Goal: Information Seeking & Learning: Learn about a topic

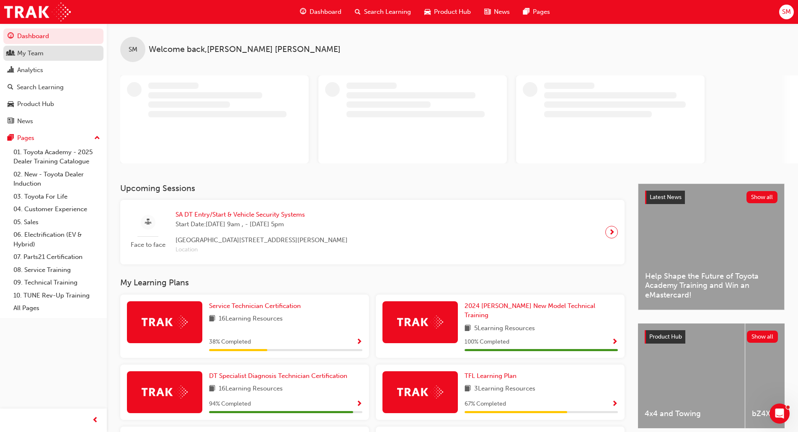
click at [26, 55] on div "My Team" at bounding box center [30, 54] width 26 height 10
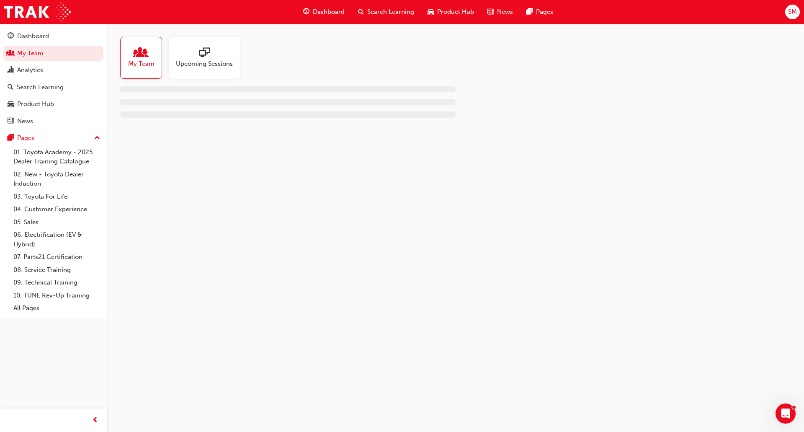
click at [134, 57] on div at bounding box center [141, 53] width 26 height 12
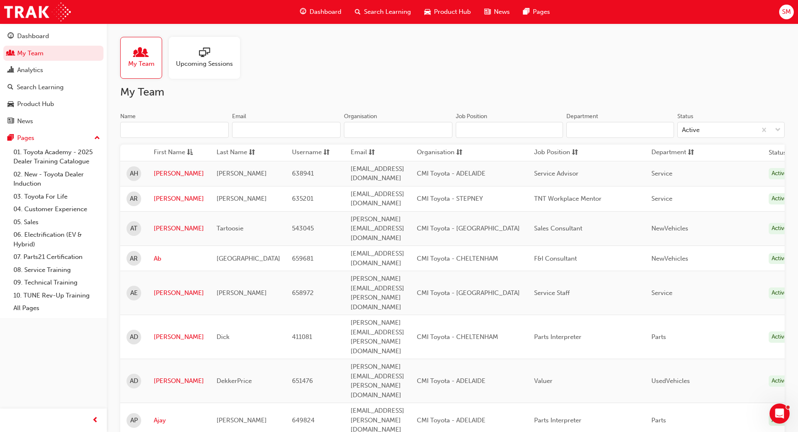
click at [208, 130] on input "Name" at bounding box center [174, 130] width 108 height 16
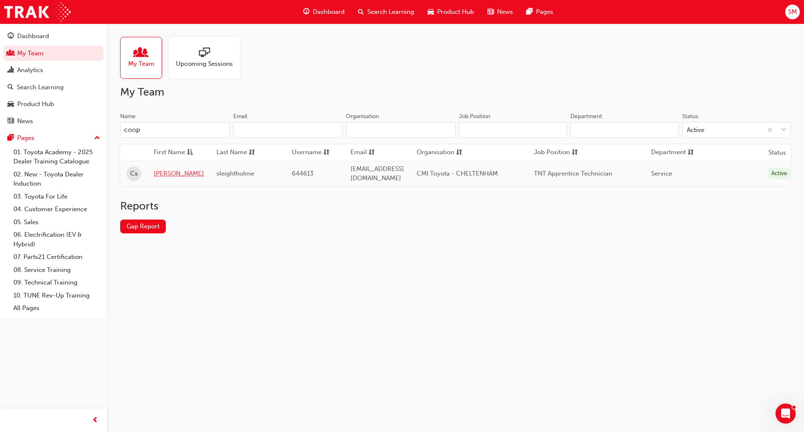
type input "coop"
click at [159, 172] on link "[PERSON_NAME]" at bounding box center [179, 174] width 50 height 10
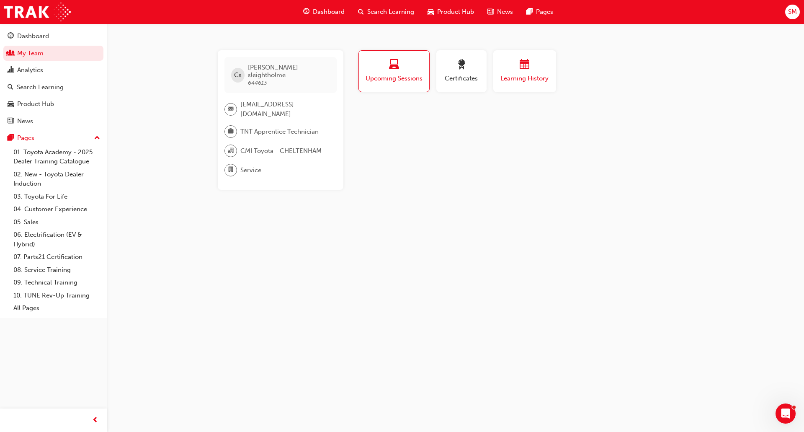
click at [516, 74] on span "Learning History" at bounding box center [525, 79] width 50 height 10
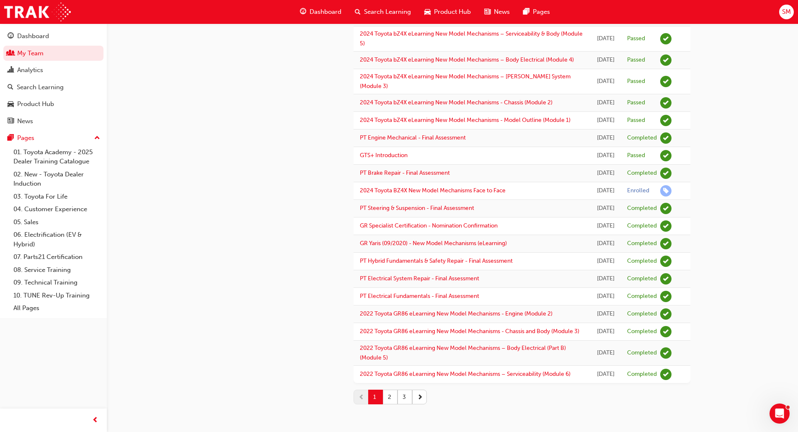
scroll to position [971, 0]
click at [393, 397] on button "2" at bounding box center [390, 397] width 15 height 15
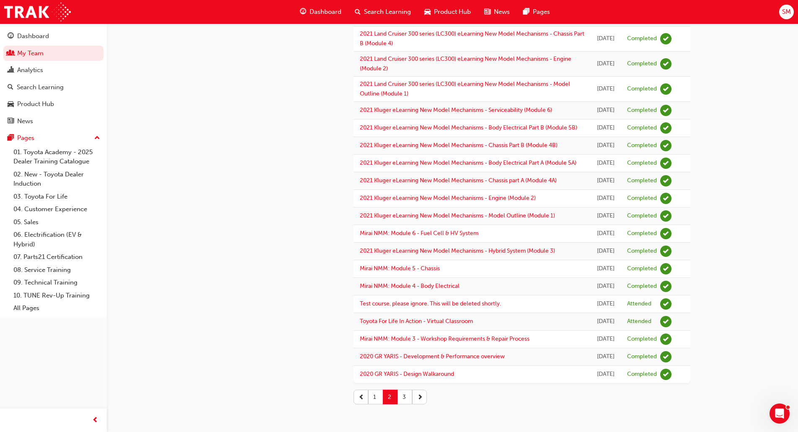
scroll to position [979, 0]
click at [379, 392] on button "1" at bounding box center [375, 397] width 15 height 15
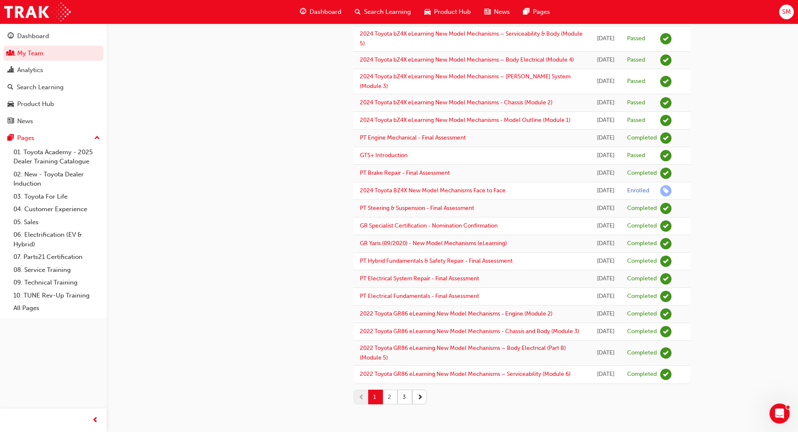
click at [394, 398] on button "2" at bounding box center [390, 397] width 15 height 15
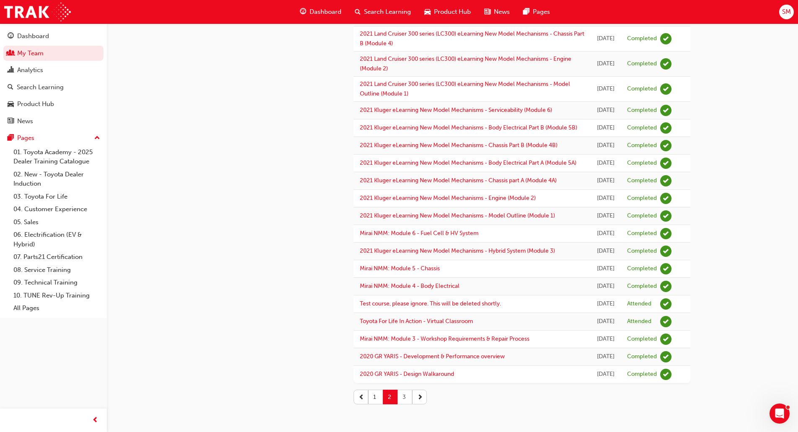
click at [411, 404] on button "3" at bounding box center [405, 397] width 15 height 15
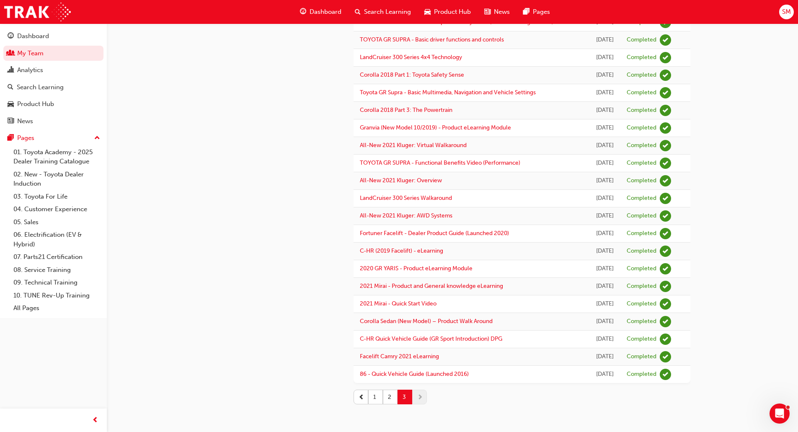
scroll to position [491, 0]
click at [385, 397] on button "2" at bounding box center [390, 397] width 15 height 15
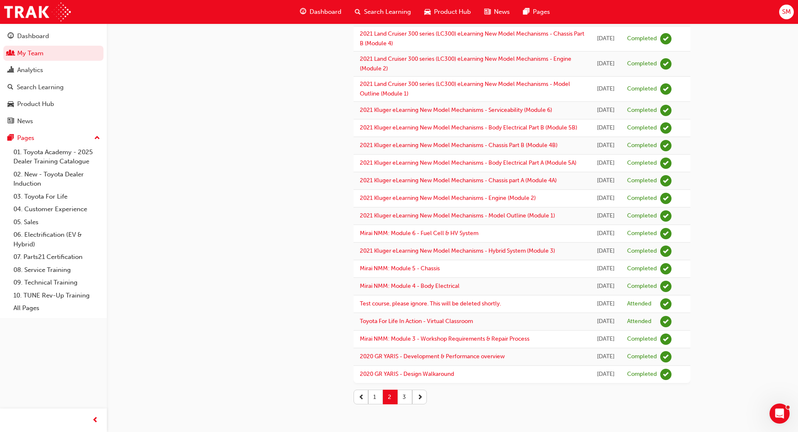
scroll to position [979, 0]
click at [408, 400] on button "3" at bounding box center [405, 397] width 15 height 15
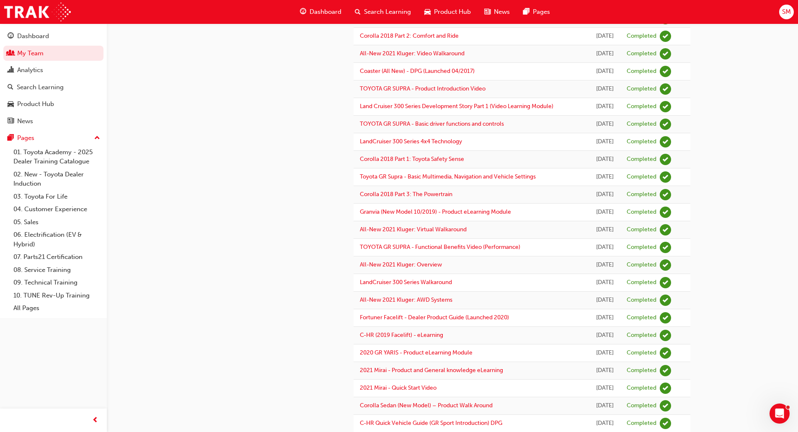
scroll to position [491, 0]
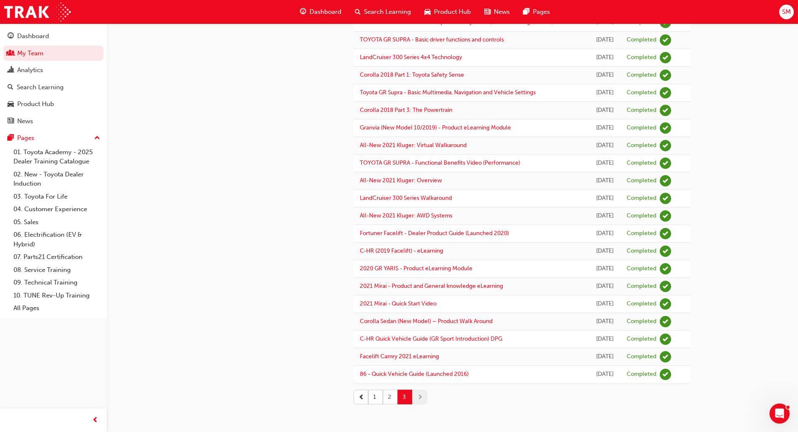
click at [387, 394] on button "2" at bounding box center [390, 397] width 15 height 15
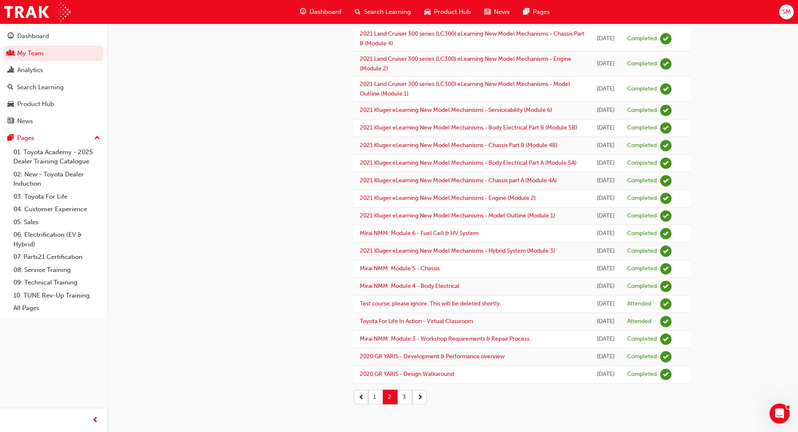
scroll to position [979, 0]
click at [405, 393] on button "3" at bounding box center [405, 397] width 15 height 15
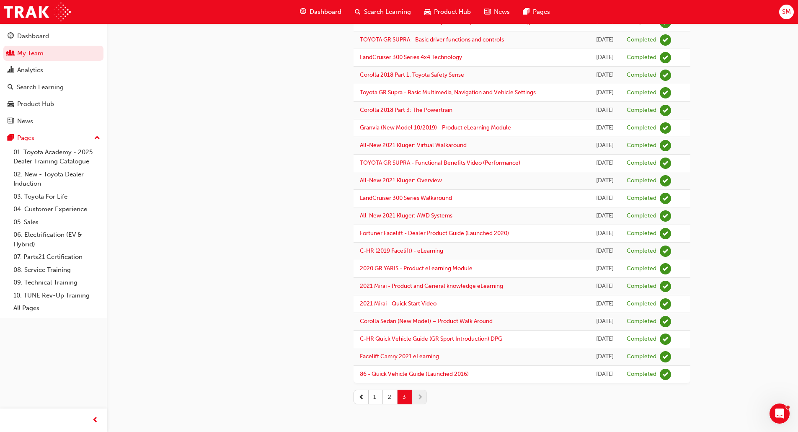
scroll to position [491, 0]
click at [390, 400] on button "2" at bounding box center [390, 397] width 15 height 15
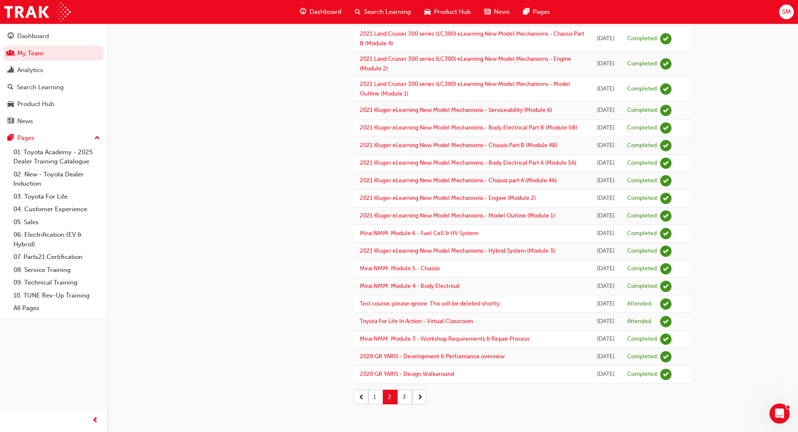
scroll to position [979, 0]
click at [375, 397] on button "1" at bounding box center [375, 397] width 15 height 15
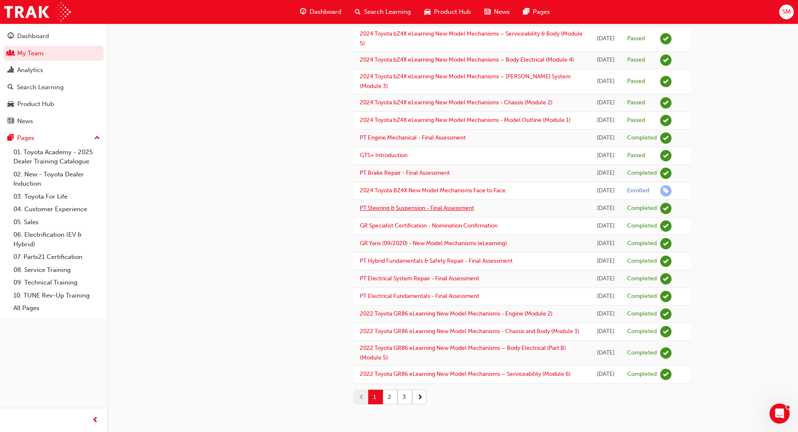
scroll to position [971, 0]
click at [395, 395] on button "2" at bounding box center [390, 397] width 15 height 15
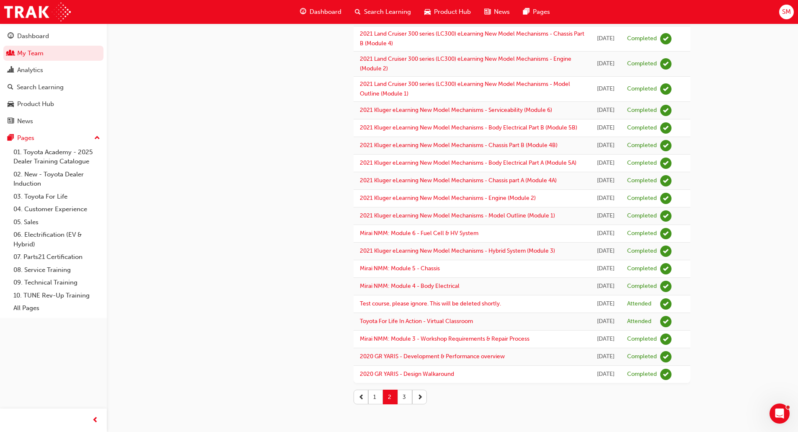
scroll to position [712, 0]
click at [408, 393] on button "3" at bounding box center [405, 397] width 15 height 15
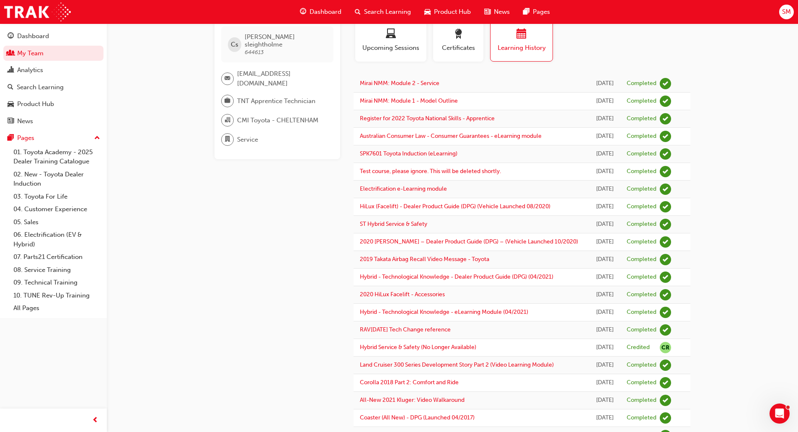
scroll to position [0, 0]
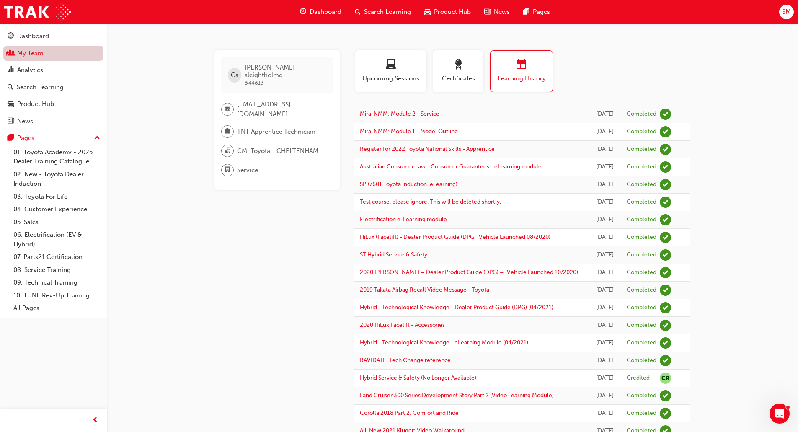
click at [48, 60] on link "My Team" at bounding box center [53, 53] width 100 height 15
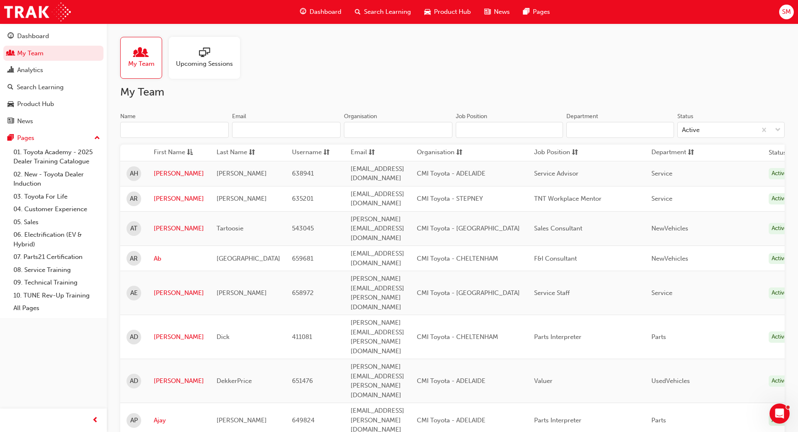
click at [160, 131] on input "Name" at bounding box center [174, 130] width 108 height 16
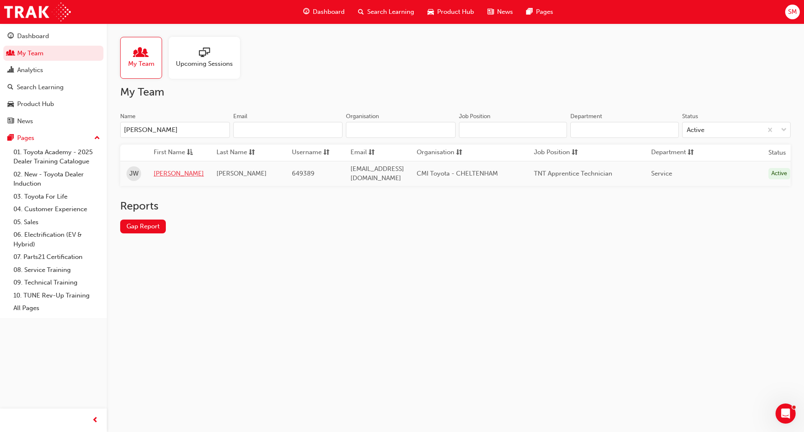
type input "[PERSON_NAME]"
click at [175, 176] on link "[PERSON_NAME]" at bounding box center [179, 174] width 50 height 10
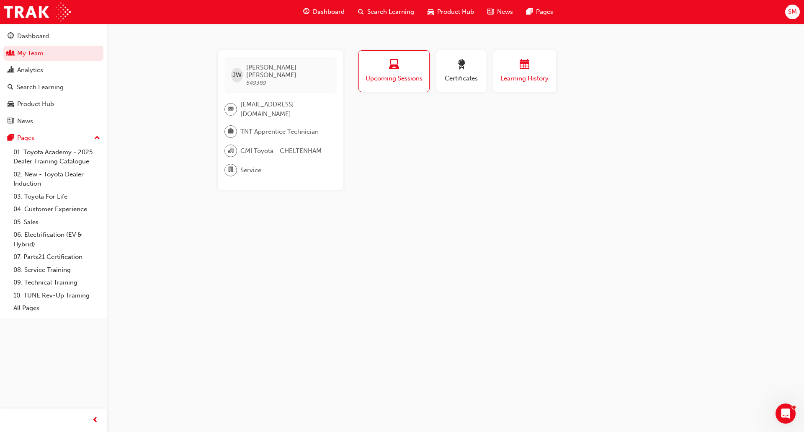
click at [507, 71] on div "button" at bounding box center [525, 65] width 50 height 13
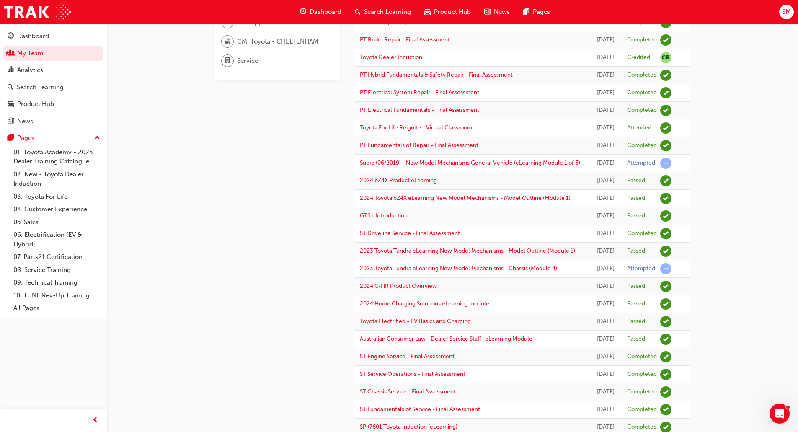
scroll to position [106, 0]
